Goal: Find contact information: Find contact information

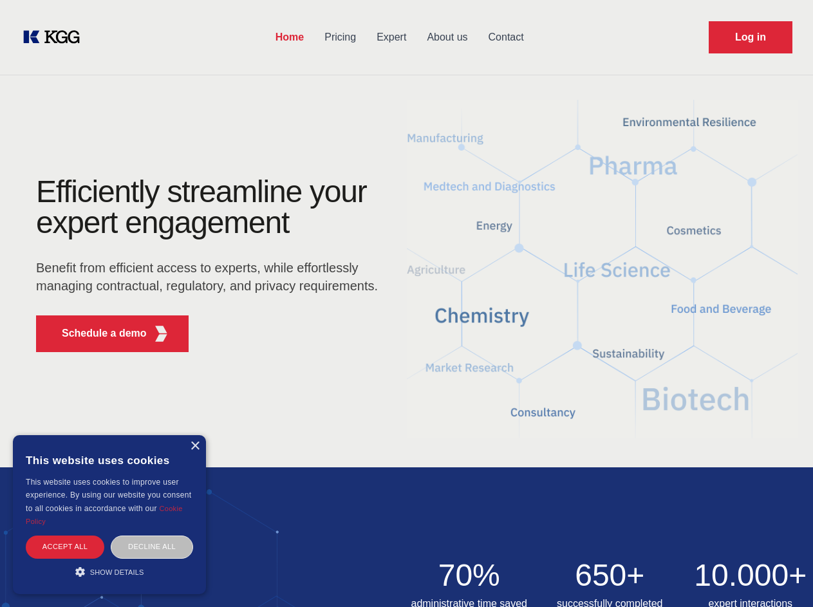
click at [406, 303] on div "Efficiently streamline your expert engagement Benefit from efficient access to …" at bounding box center [211, 269] width 392 height 186
click at [97, 334] on p "Schedule a demo" at bounding box center [104, 333] width 85 height 15
click at [195, 446] on div "× This website uses cookies This website uses cookies to improve user experienc…" at bounding box center [109, 514] width 193 height 159
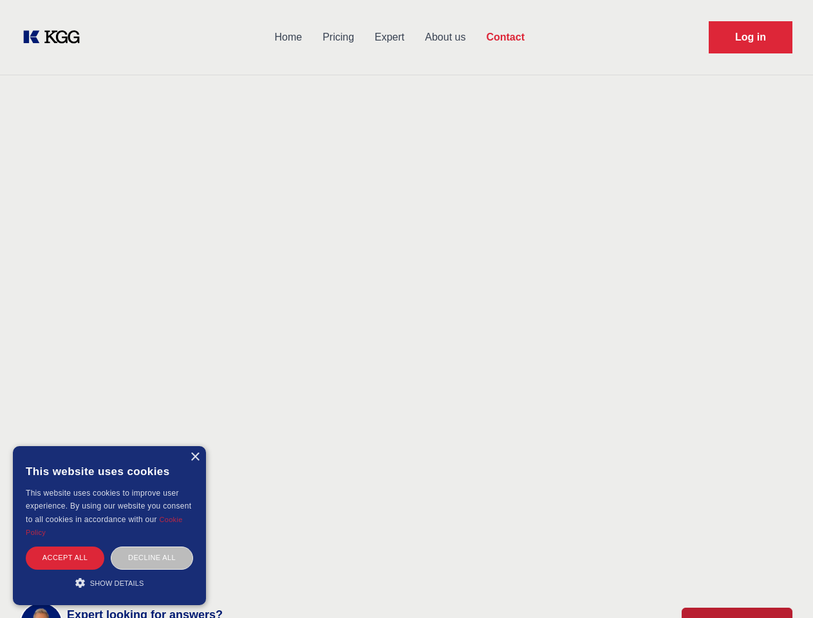
click at [65, 547] on div "Accept all" at bounding box center [65, 558] width 79 height 23
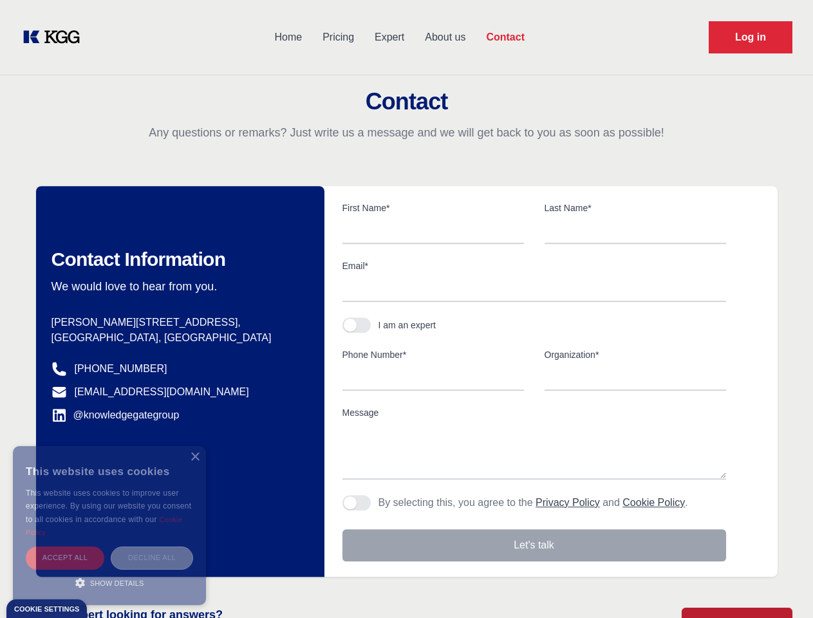
click at [152, 547] on div "Decline all" at bounding box center [152, 558] width 82 height 23
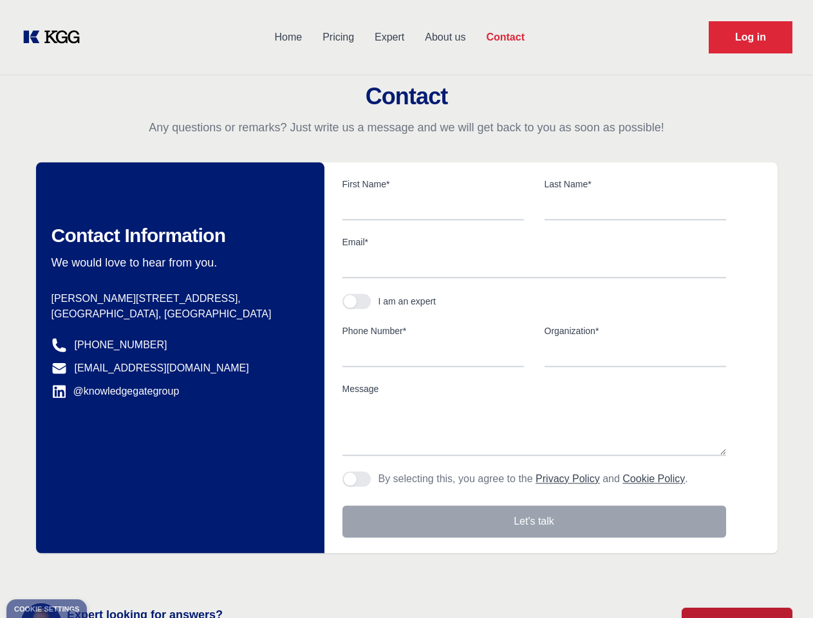
click at [109, 572] on main "Contact Any questions or remarks? Just write us a message and we will get back …" at bounding box center [406, 335] width 813 height 670
